Goal: Find contact information: Find contact information

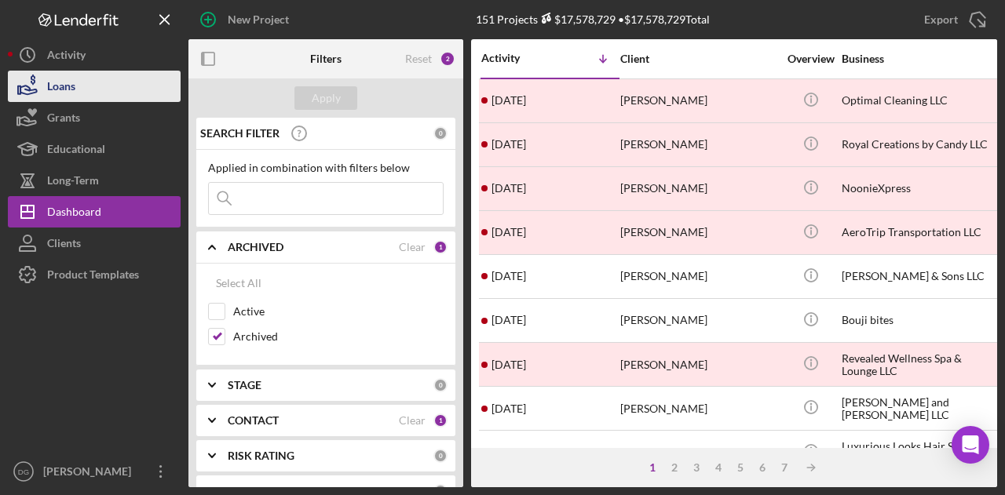
scroll to position [174, 0]
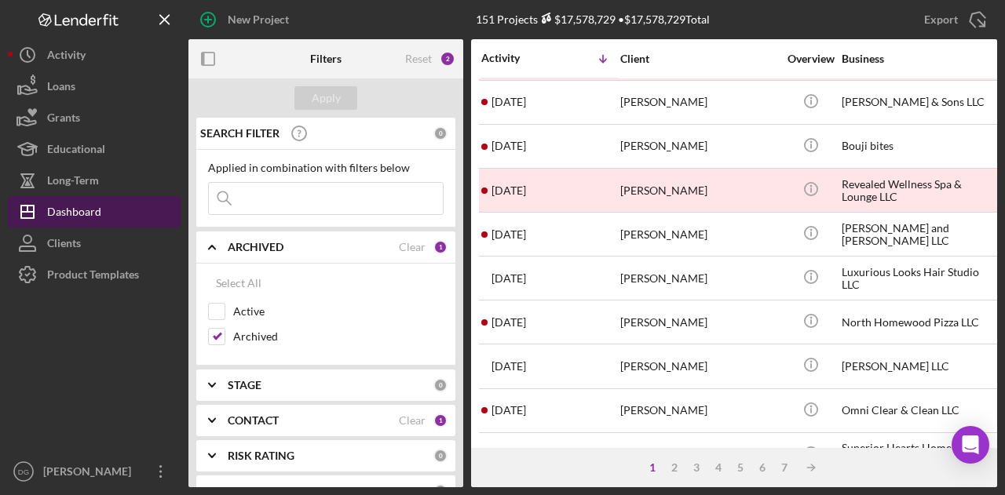
click at [74, 210] on div "Dashboard" at bounding box center [74, 213] width 54 height 35
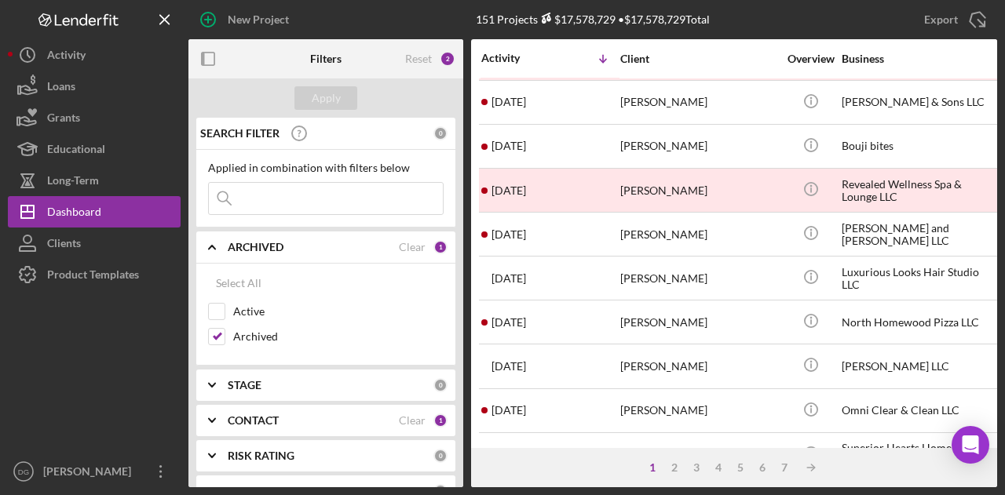
scroll to position [0, 0]
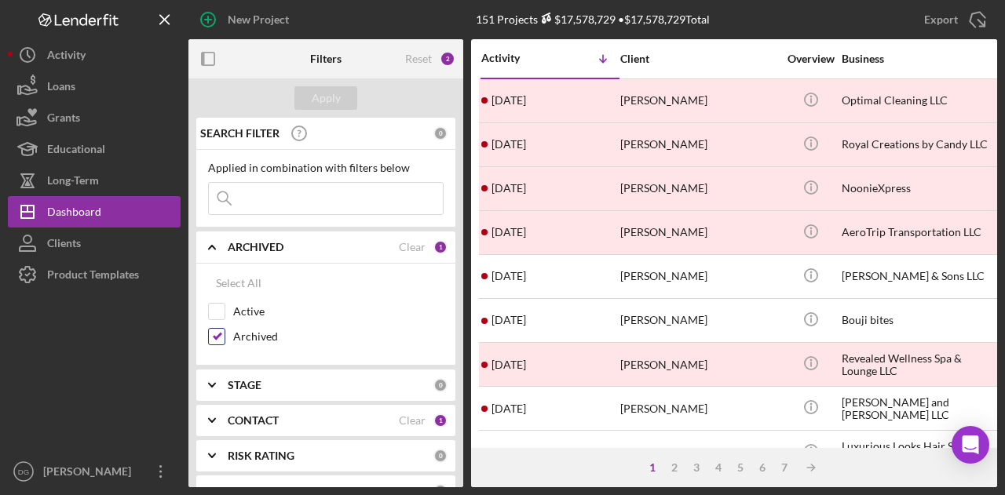
click at [215, 336] on input "Archived" at bounding box center [217, 337] width 16 height 16
checkbox input "false"
click at [211, 307] on input "Active" at bounding box center [217, 312] width 16 height 16
checkbox input "true"
click at [327, 90] on div "Apply" at bounding box center [326, 98] width 29 height 24
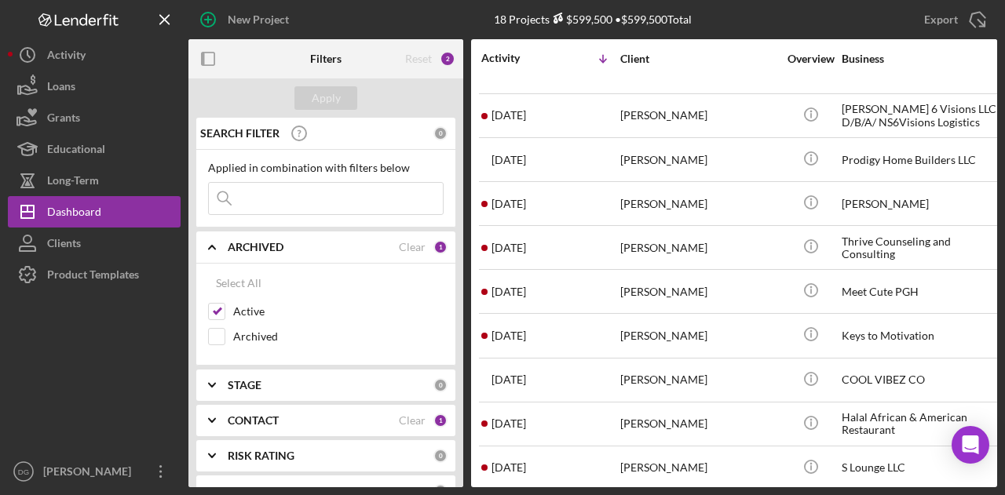
scroll to position [209, 0]
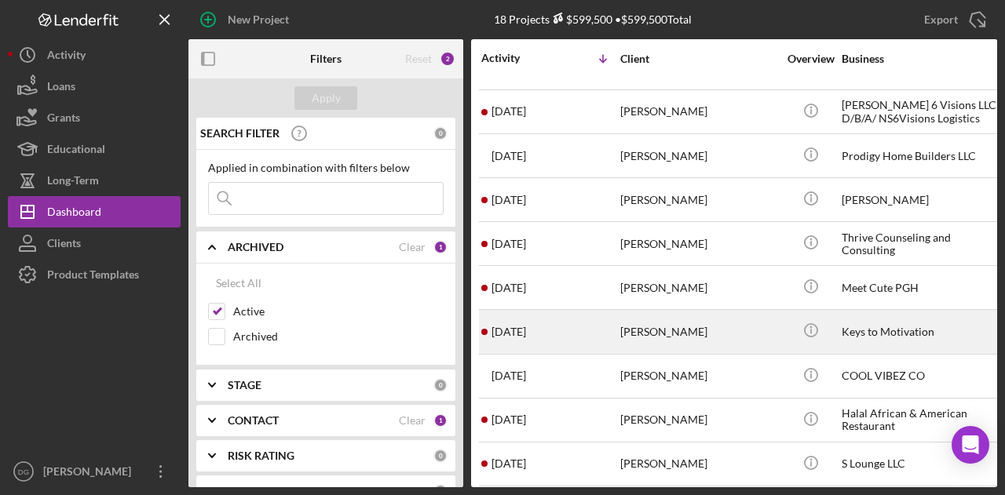
click at [664, 326] on div "[PERSON_NAME]" at bounding box center [698, 332] width 157 height 42
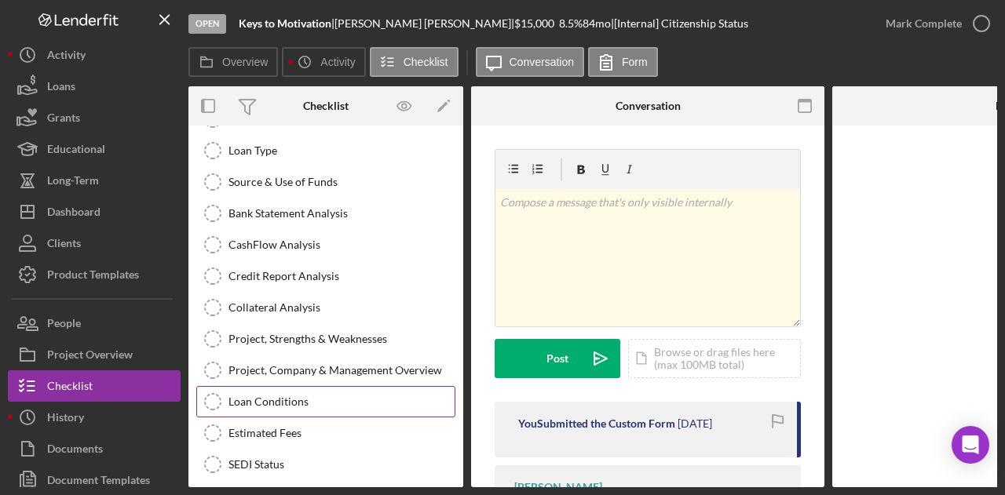
scroll to position [287, 0]
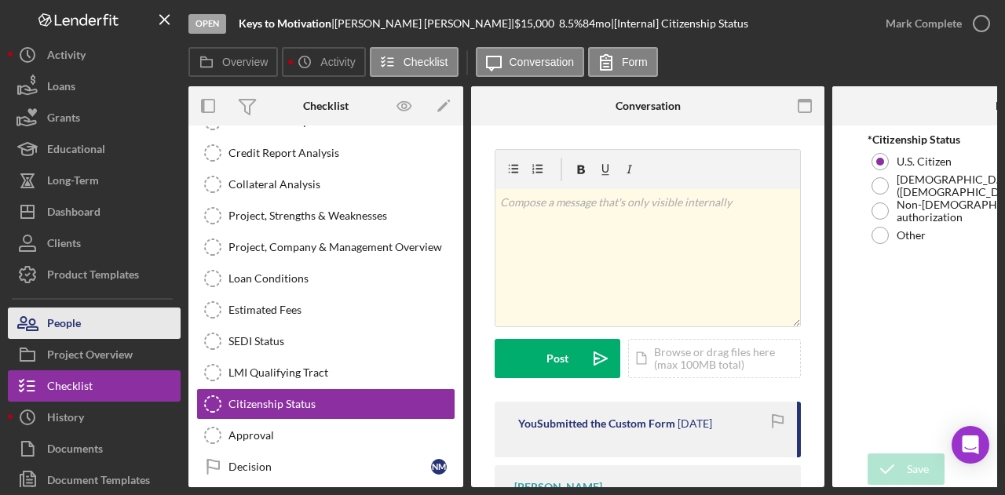
click at [80, 324] on div "People" at bounding box center [64, 325] width 34 height 35
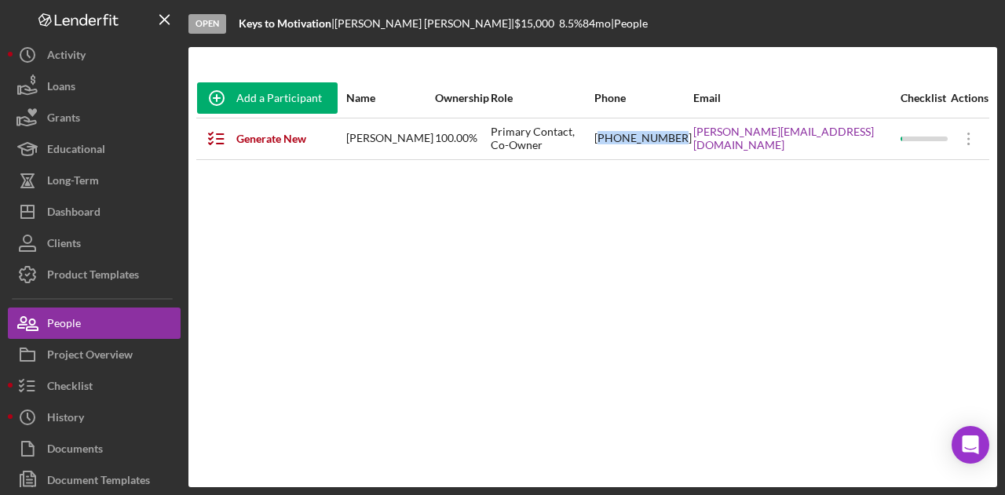
drag, startPoint x: 683, startPoint y: 137, endPoint x: 752, endPoint y: 148, distance: 70.0
click at [692, 148] on div "[PHONE_NUMBER]" at bounding box center [642, 138] width 97 height 39
drag, startPoint x: 758, startPoint y: 133, endPoint x: 678, endPoint y: 137, distance: 79.4
click at [678, 137] on tr "Generate New Items [PERSON_NAME] 100.00% Primary Contact, Co-Owner [PHONE_NUMBE…" at bounding box center [592, 139] width 793 height 42
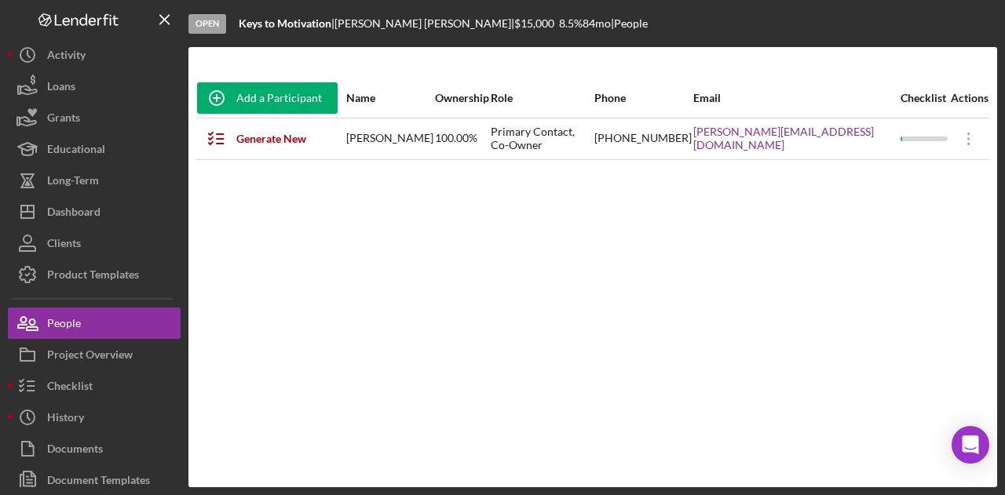
click at [659, 200] on div "Add a Participant Name Ownership Role Phone Email Checklist Actions Generate Ne…" at bounding box center [592, 268] width 809 height 378
